Goal: Information Seeking & Learning: Understand process/instructions

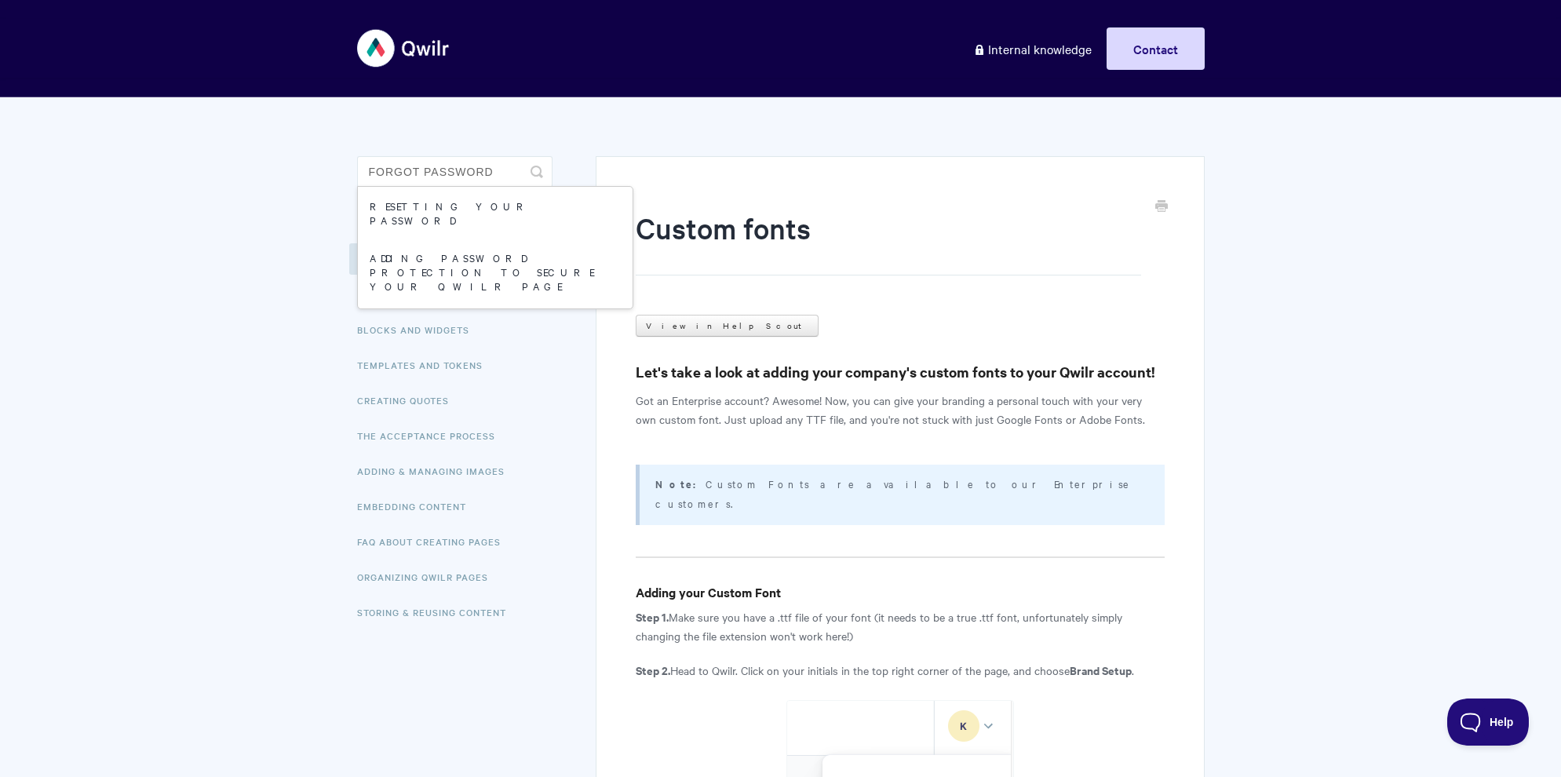
type input "forgot password"
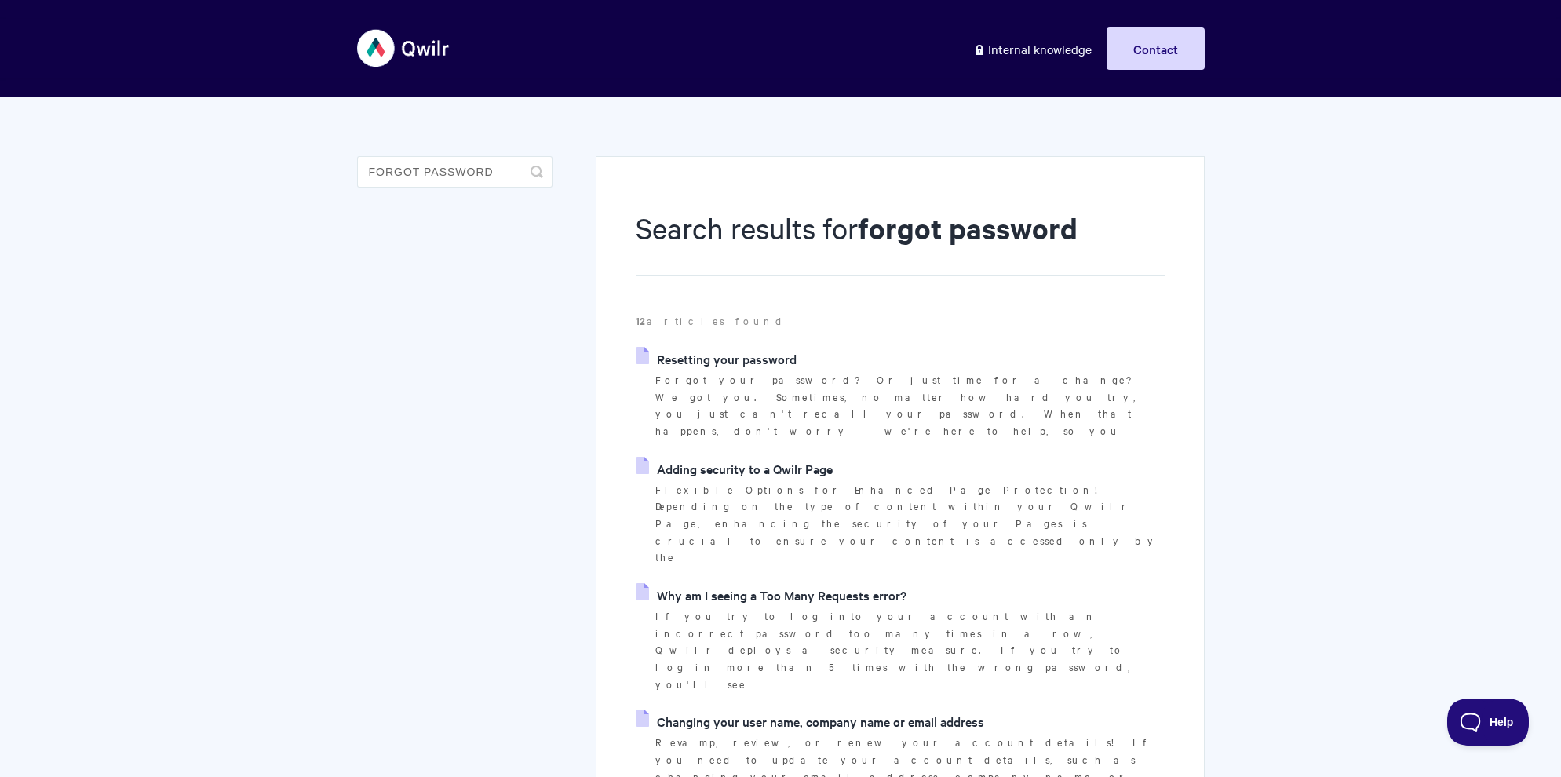
click at [720, 363] on link "Resetting your password" at bounding box center [717, 359] width 160 height 24
